Goal: Go to known website: Access a specific website the user already knows

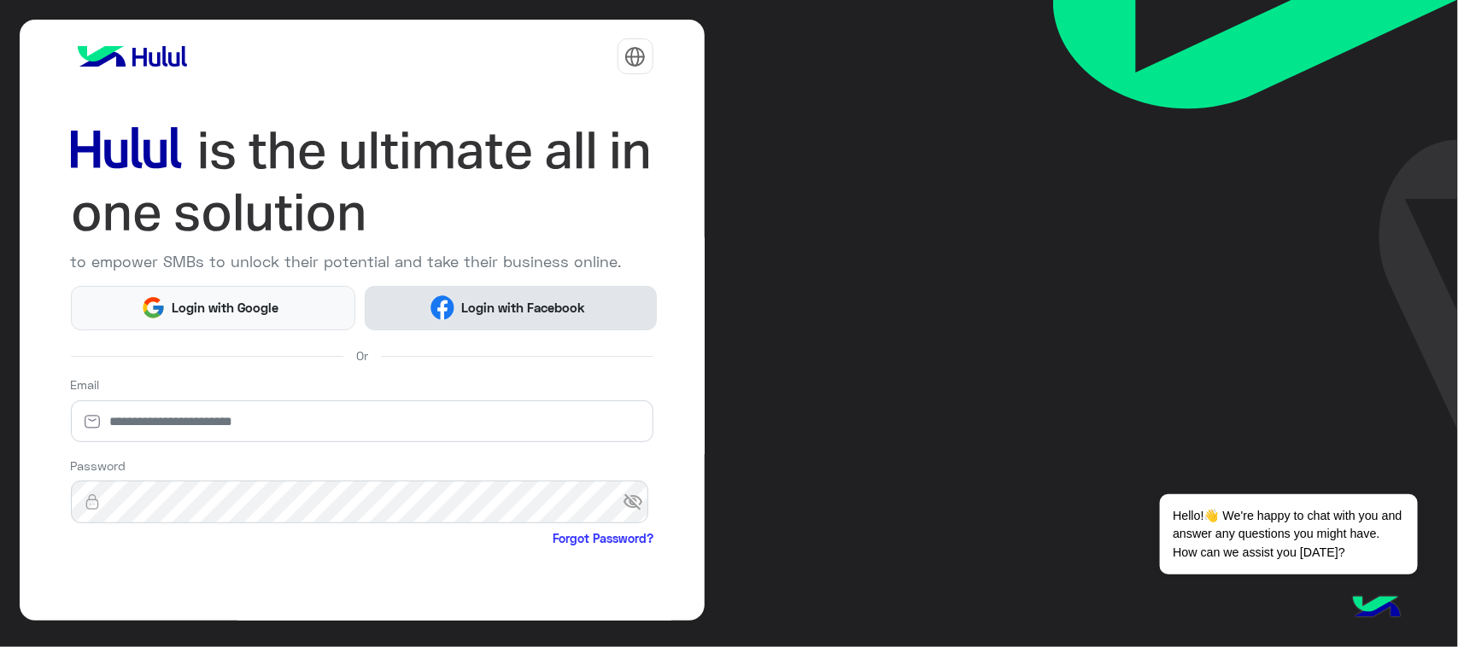
click at [462, 325] on button "Login with Facebook" at bounding box center [510, 308] width 291 height 44
